Goal: Information Seeking & Learning: Learn about a topic

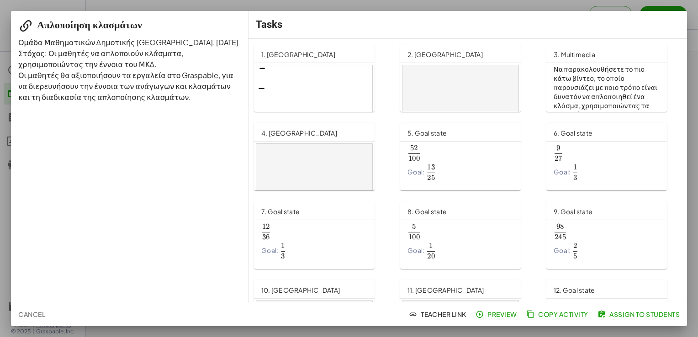
drag, startPoint x: 0, startPoint y: 0, endPoint x: 298, endPoint y: 87, distance: 310.8
click at [298, 63] on div "1. [GEOGRAPHIC_DATA]" at bounding box center [314, 53] width 121 height 18
click at [298, 87] on div at bounding box center [314, 98] width 116 height 66
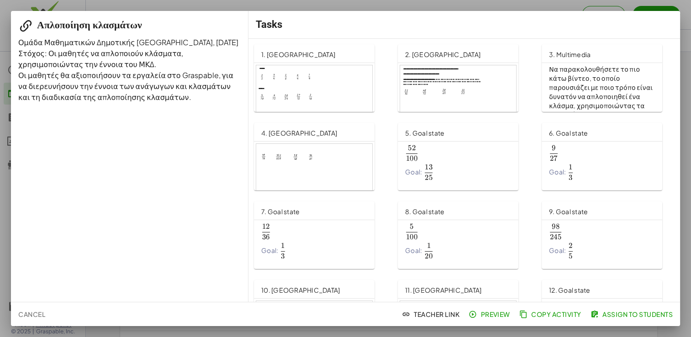
click at [442, 87] on div at bounding box center [458, 98] width 116 height 66
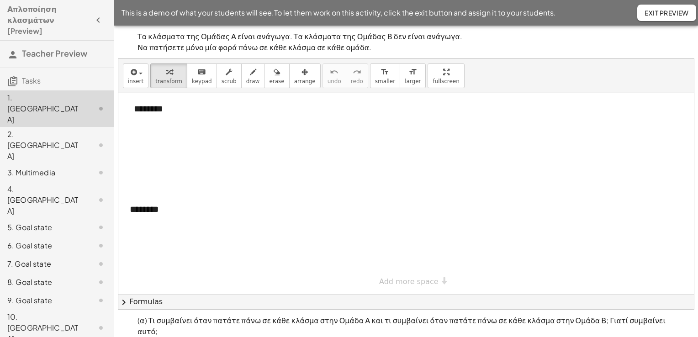
click at [135, 123] on div "********" at bounding box center [348, 109] width 447 height 32
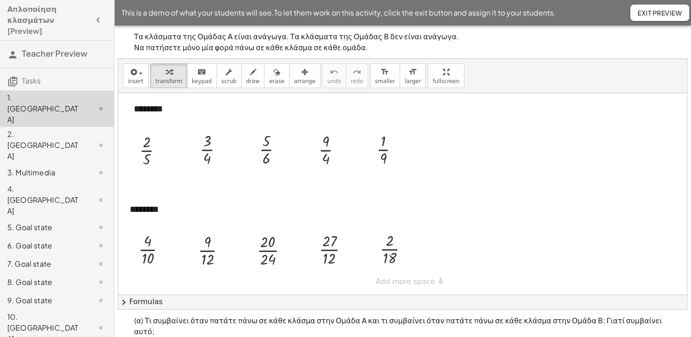
click at [121, 58] on div "Τα κλάσματα της Ομάδας Α είναι ανάγωγα. Τα κλάσματα της Ομάδας Β δεν είναι ανάγ…" at bounding box center [403, 183] width 570 height 251
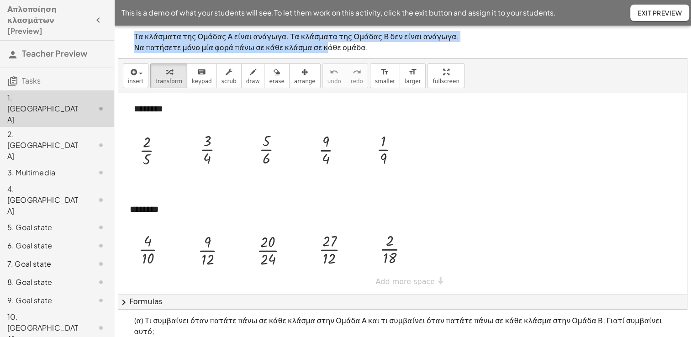
drag, startPoint x: 133, startPoint y: 35, endPoint x: 331, endPoint y: 48, distance: 198.8
click at [331, 48] on div "Τα κλάσματα της Ομάδας Α είναι ανάγωγα. Τα κλάσματα της Ομάδας Β δεν είναι ανάγ…" at bounding box center [403, 42] width 548 height 33
copy p "Τα κλάσματα της Ομάδας Α είναι ανάγωγα. Τα κλάσματα της Ομάδας Β δεν είναι ανάγ…"
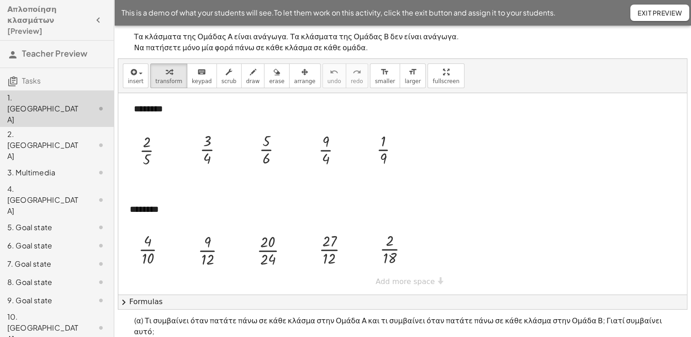
click at [344, 48] on p "Τα κλάσματα της Ομάδας Α είναι ανάγωγα. Τα κλάσματα της Ομάδας Β δεν είναι ανάγ…" at bounding box center [402, 42] width 537 height 22
click at [339, 153] on div at bounding box center [333, 149] width 39 height 38
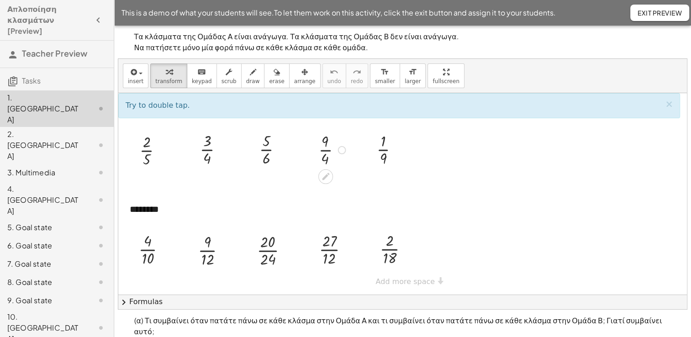
click at [340, 151] on div at bounding box center [342, 150] width 8 height 8
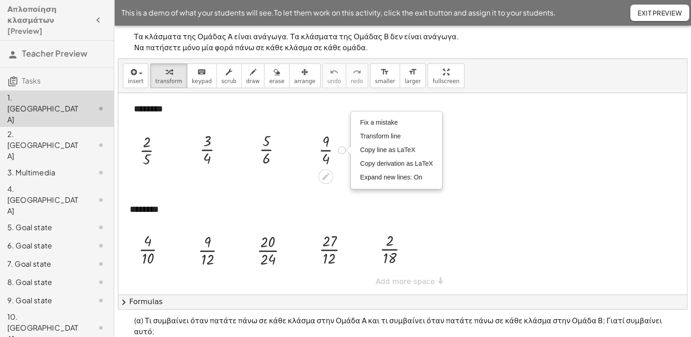
click at [341, 150] on div "Fix a mistake Transform line Copy line as LaTeX Copy derivation as LaTeX Expand…" at bounding box center [342, 150] width 8 height 8
click at [338, 165] on div at bounding box center [333, 149] width 39 height 38
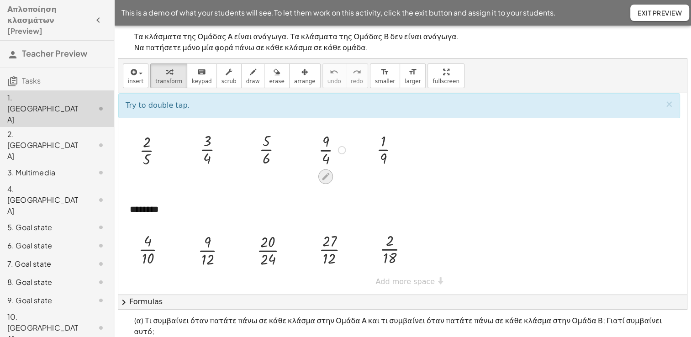
click at [332, 177] on div at bounding box center [326, 177] width 15 height 15
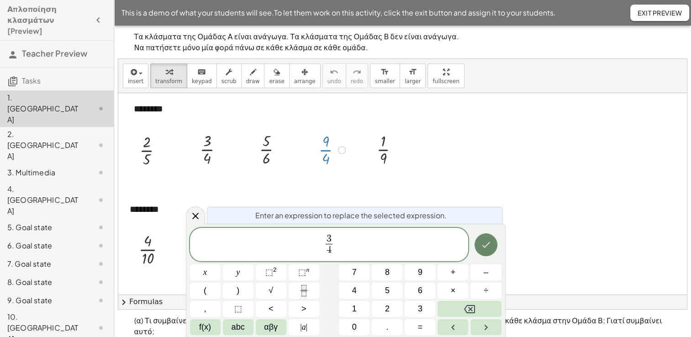
click at [489, 249] on icon "Done" at bounding box center [486, 244] width 11 height 11
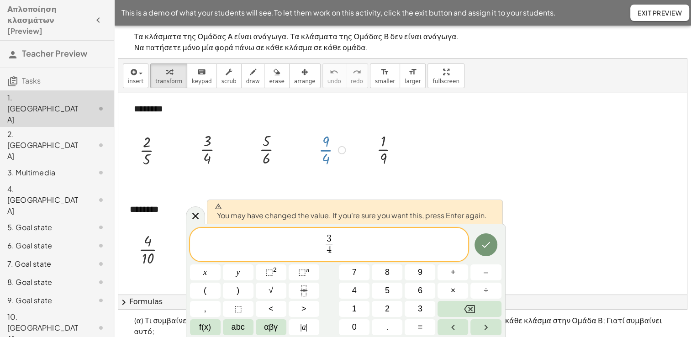
click at [411, 187] on div at bounding box center [402, 194] width 569 height 202
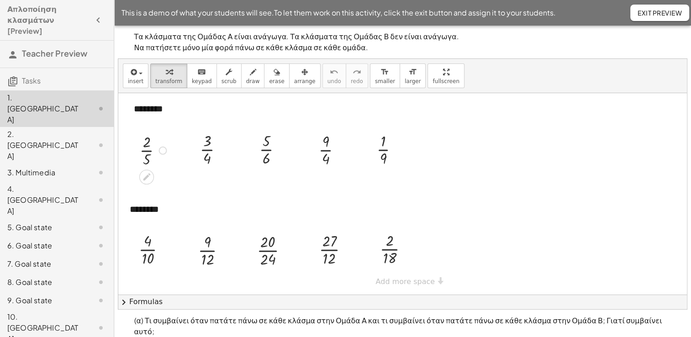
click at [159, 153] on div at bounding box center [154, 150] width 39 height 38
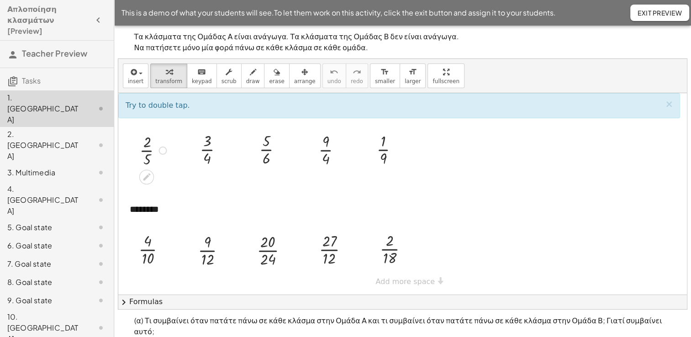
click at [162, 153] on div at bounding box center [163, 151] width 8 height 8
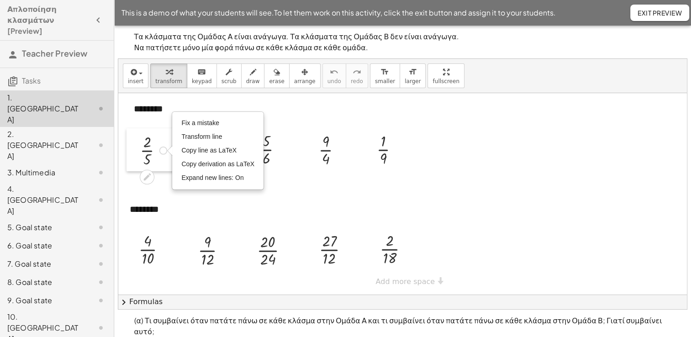
click at [138, 153] on div at bounding box center [134, 149] width 14 height 43
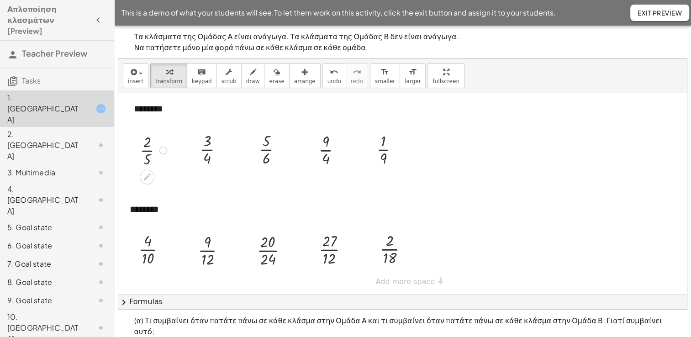
click at [146, 153] on div at bounding box center [155, 150] width 39 height 38
click at [208, 151] on div at bounding box center [215, 149] width 39 height 38
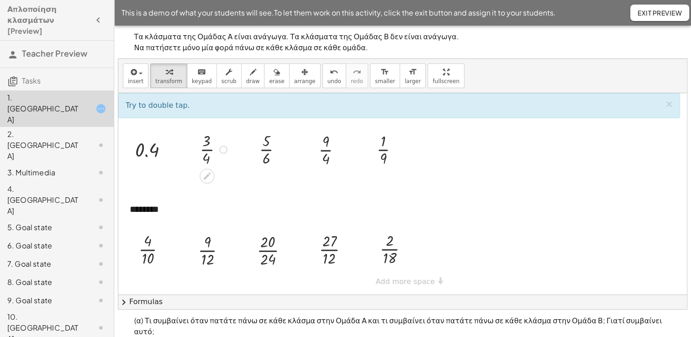
click at [208, 151] on div at bounding box center [215, 149] width 39 height 38
click at [263, 149] on div at bounding box center [274, 149] width 39 height 38
click at [151, 250] on div at bounding box center [155, 249] width 43 height 38
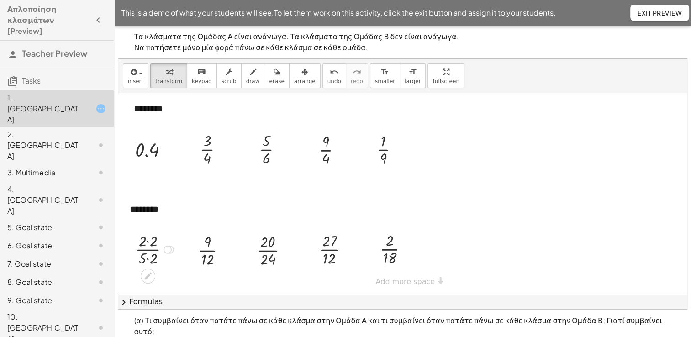
click at [149, 250] on div at bounding box center [156, 249] width 50 height 38
click at [205, 252] on div at bounding box center [216, 250] width 44 height 38
click at [266, 251] on div at bounding box center [276, 250] width 47 height 38
click at [333, 251] on div at bounding box center [337, 249] width 45 height 38
click at [394, 248] on div at bounding box center [398, 248] width 44 height 38
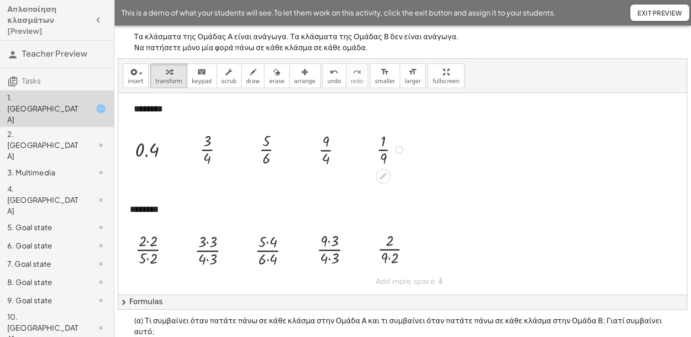
click at [383, 147] on div at bounding box center [391, 149] width 38 height 38
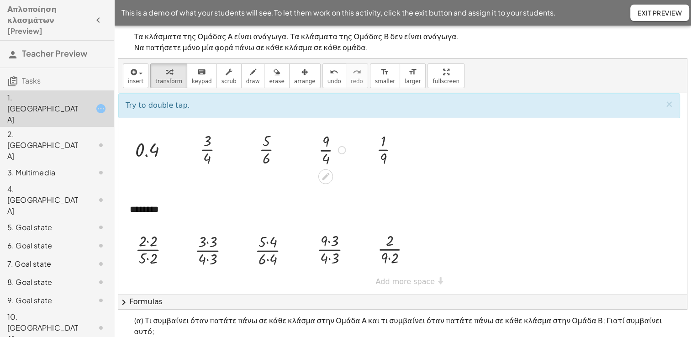
click at [328, 149] on div at bounding box center [333, 149] width 39 height 38
click at [144, 154] on div at bounding box center [155, 149] width 49 height 25
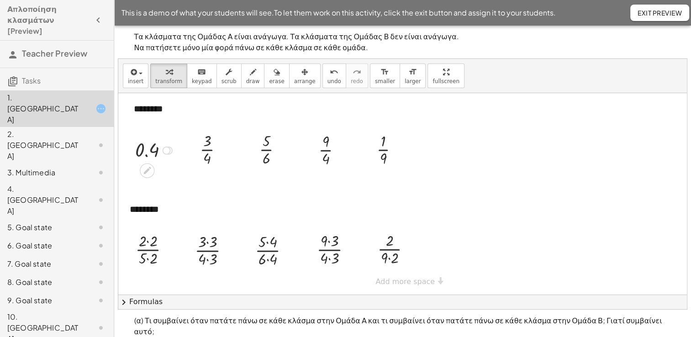
click at [164, 149] on div at bounding box center [166, 151] width 8 height 8
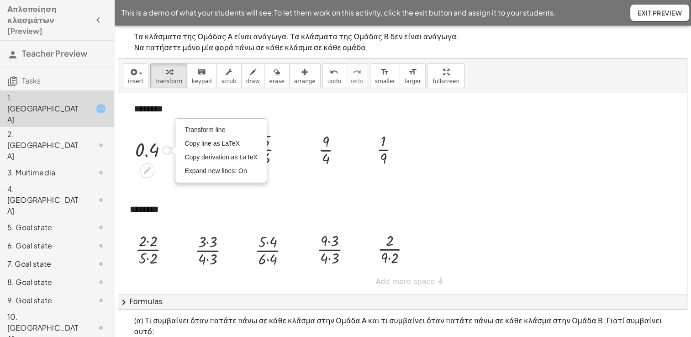
click at [168, 151] on div "Transform line Copy line as LaTeX Copy derivation as LaTeX Expand new lines: On" at bounding box center [166, 151] width 8 height 8
click at [163, 162] on div at bounding box center [155, 149] width 49 height 25
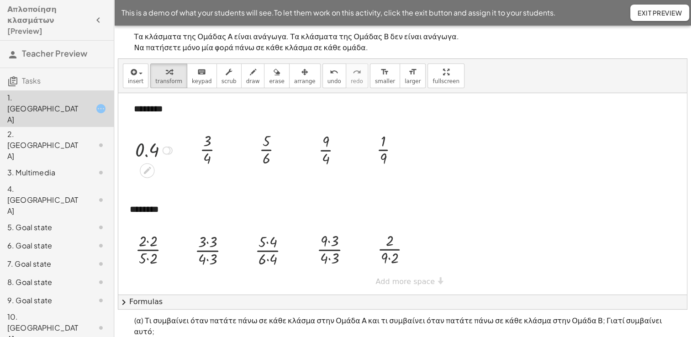
click at [151, 168] on icon at bounding box center [148, 171] width 10 height 10
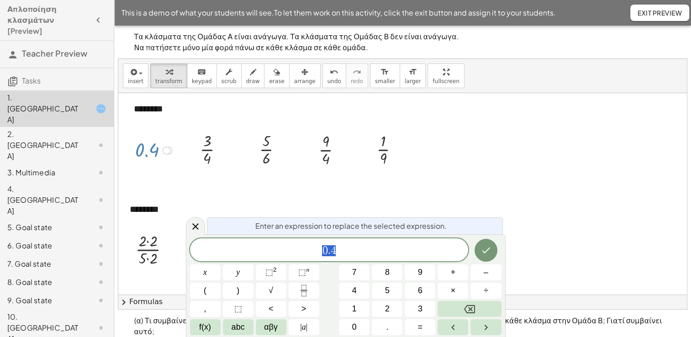
click at [181, 171] on div at bounding box center [402, 194] width 569 height 202
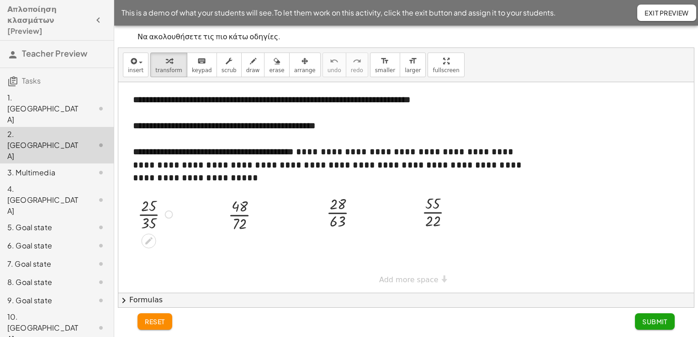
click at [147, 213] on div at bounding box center [156, 214] width 47 height 38
click at [239, 214] on div at bounding box center [248, 214] width 48 height 38
click at [340, 213] on div at bounding box center [345, 212] width 47 height 38
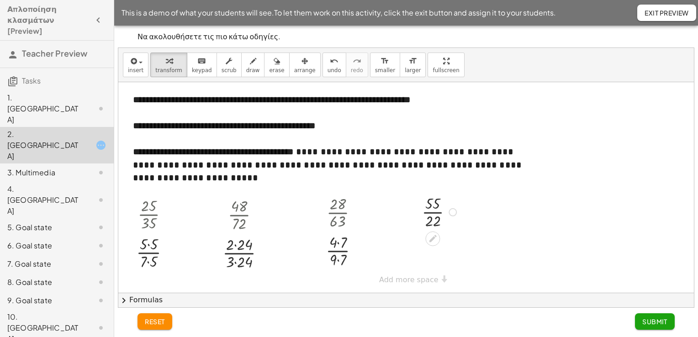
click at [437, 207] on div at bounding box center [441, 211] width 47 height 38
click at [437, 209] on div at bounding box center [441, 211] width 47 height 38
click at [153, 247] on div at bounding box center [156, 252] width 49 height 38
click at [152, 248] on div at bounding box center [157, 252] width 48 height 38
click at [153, 243] on div at bounding box center [157, 252] width 48 height 38
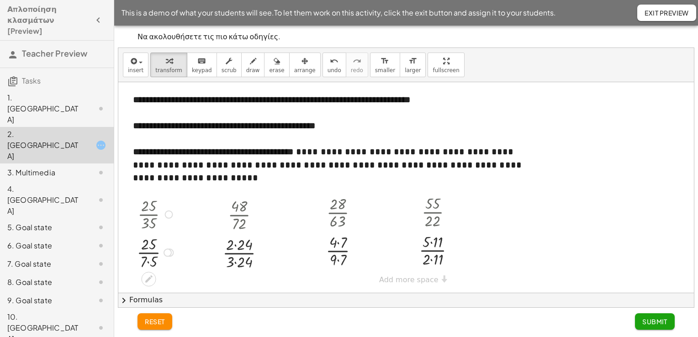
click at [151, 248] on div at bounding box center [157, 252] width 48 height 38
click at [152, 243] on div at bounding box center [157, 252] width 48 height 38
click at [150, 251] on div at bounding box center [157, 252] width 48 height 38
click at [150, 254] on div at bounding box center [157, 252] width 48 height 38
click at [152, 214] on div at bounding box center [157, 214] width 48 height 38
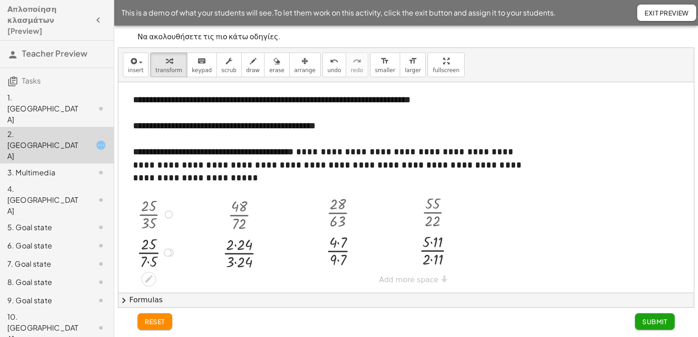
drag, startPoint x: 155, startPoint y: 265, endPoint x: 154, endPoint y: 259, distance: 6.5
click at [155, 265] on div at bounding box center [157, 252] width 48 height 38
drag, startPoint x: 154, startPoint y: 255, endPoint x: 150, endPoint y: 270, distance: 16.0
click at [673, 325] on button "Submit" at bounding box center [655, 322] width 40 height 16
